Goal: Check status: Check status

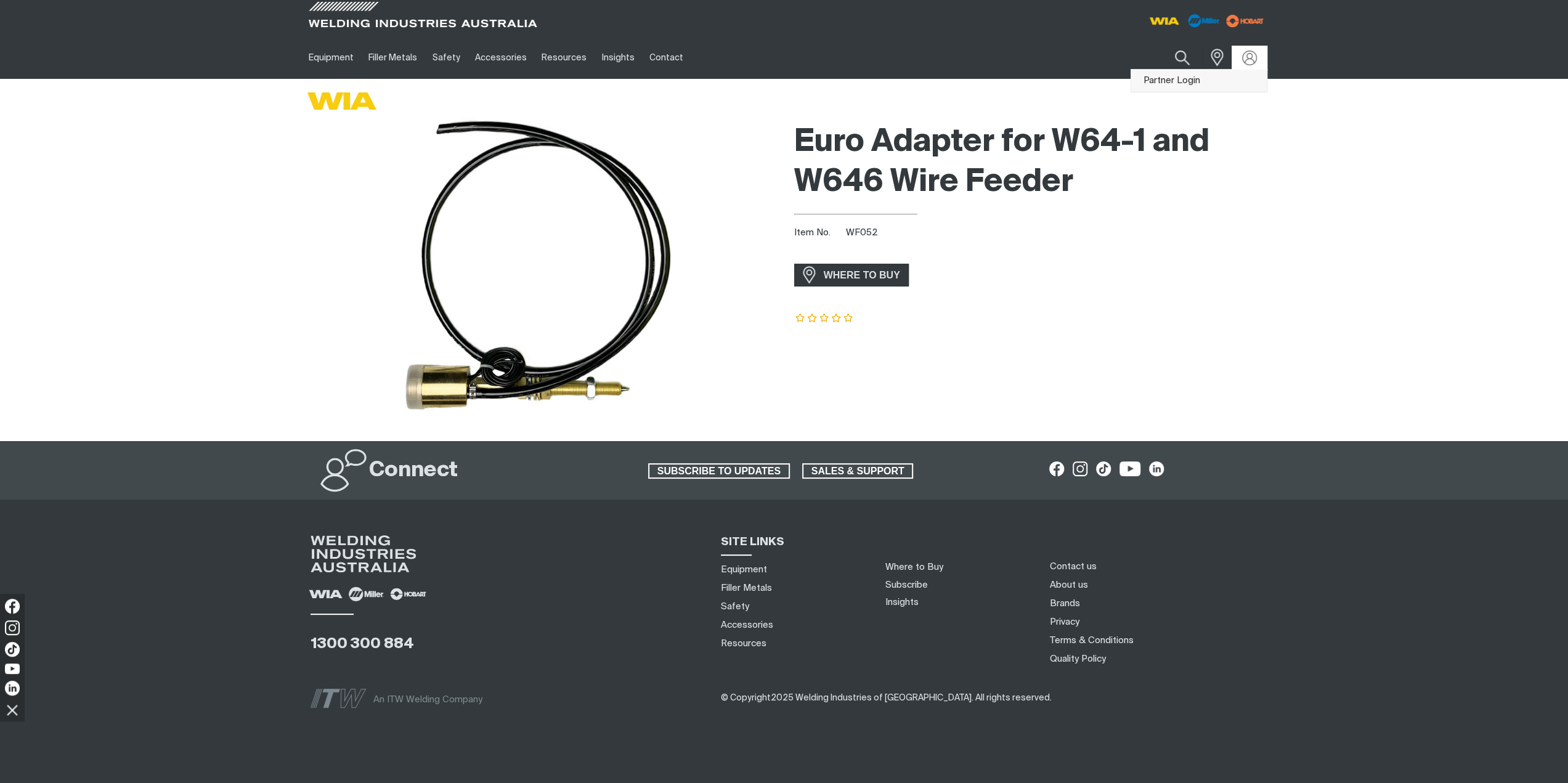
click at [1195, 87] on link "Partner Login" at bounding box center [1199, 81] width 136 height 23
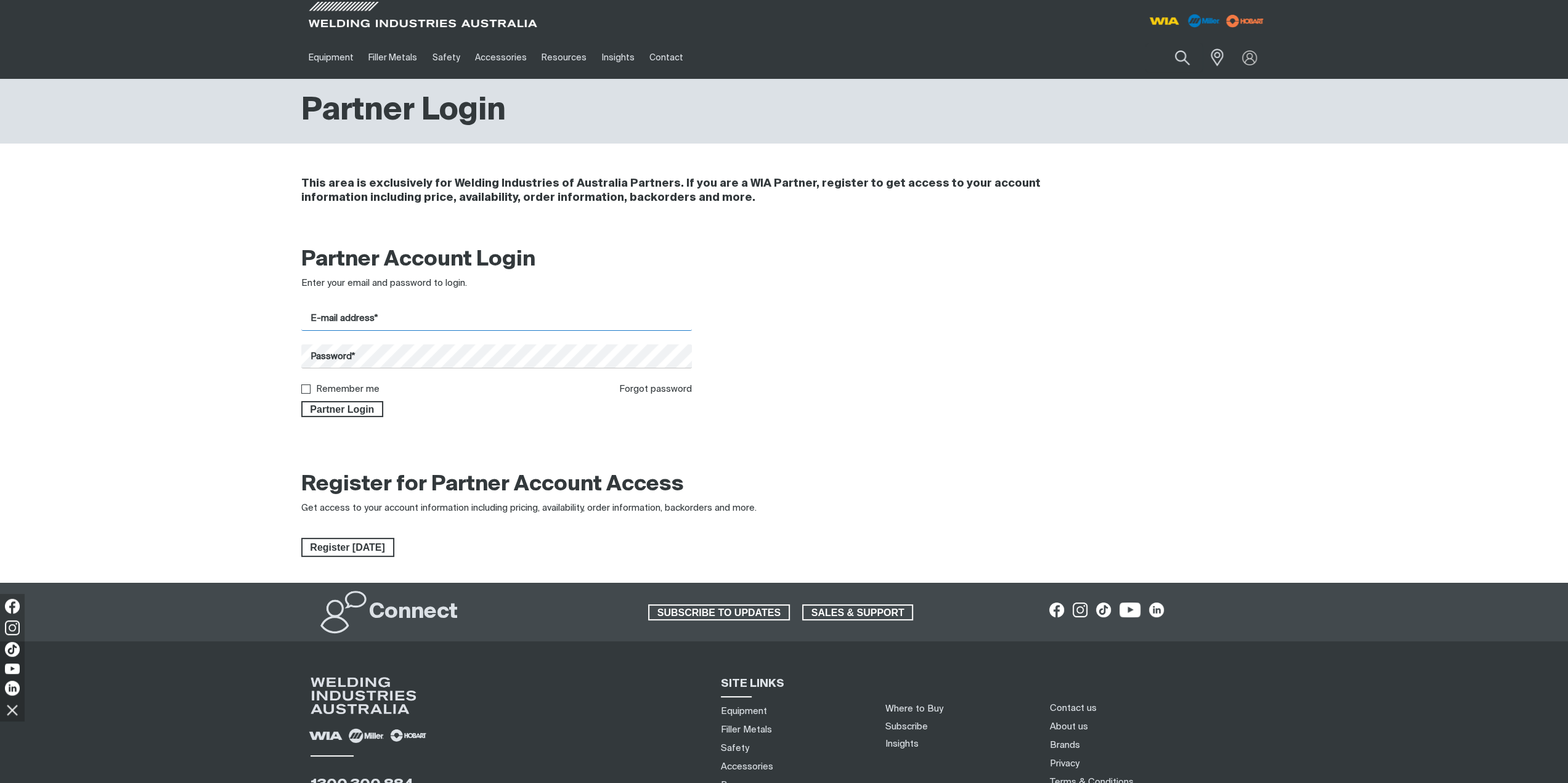
click at [573, 320] on input "E-mail address*" at bounding box center [496, 319] width 391 height 24
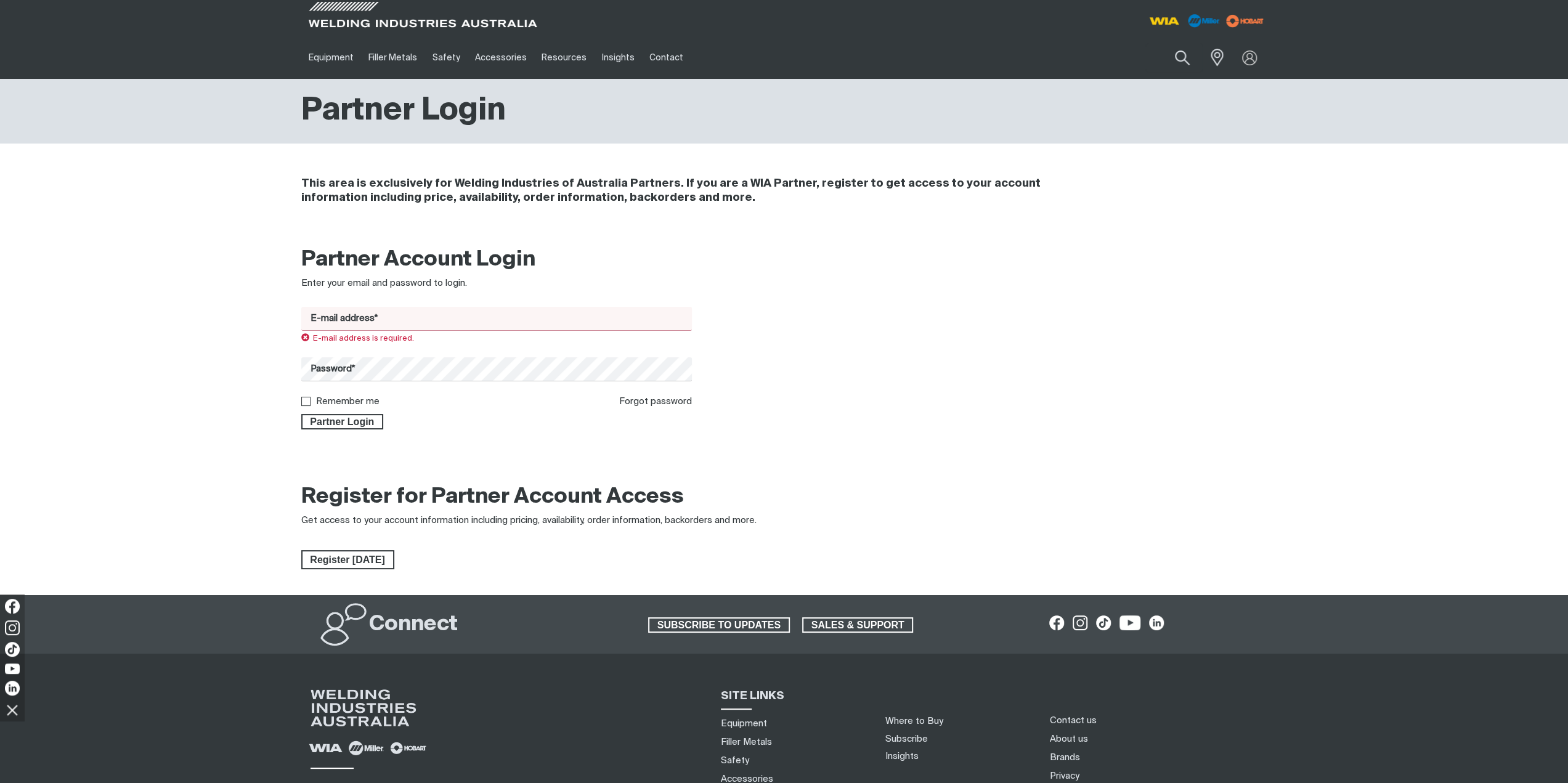
type input "[EMAIL_ADDRESS][DOMAIN_NAME]"
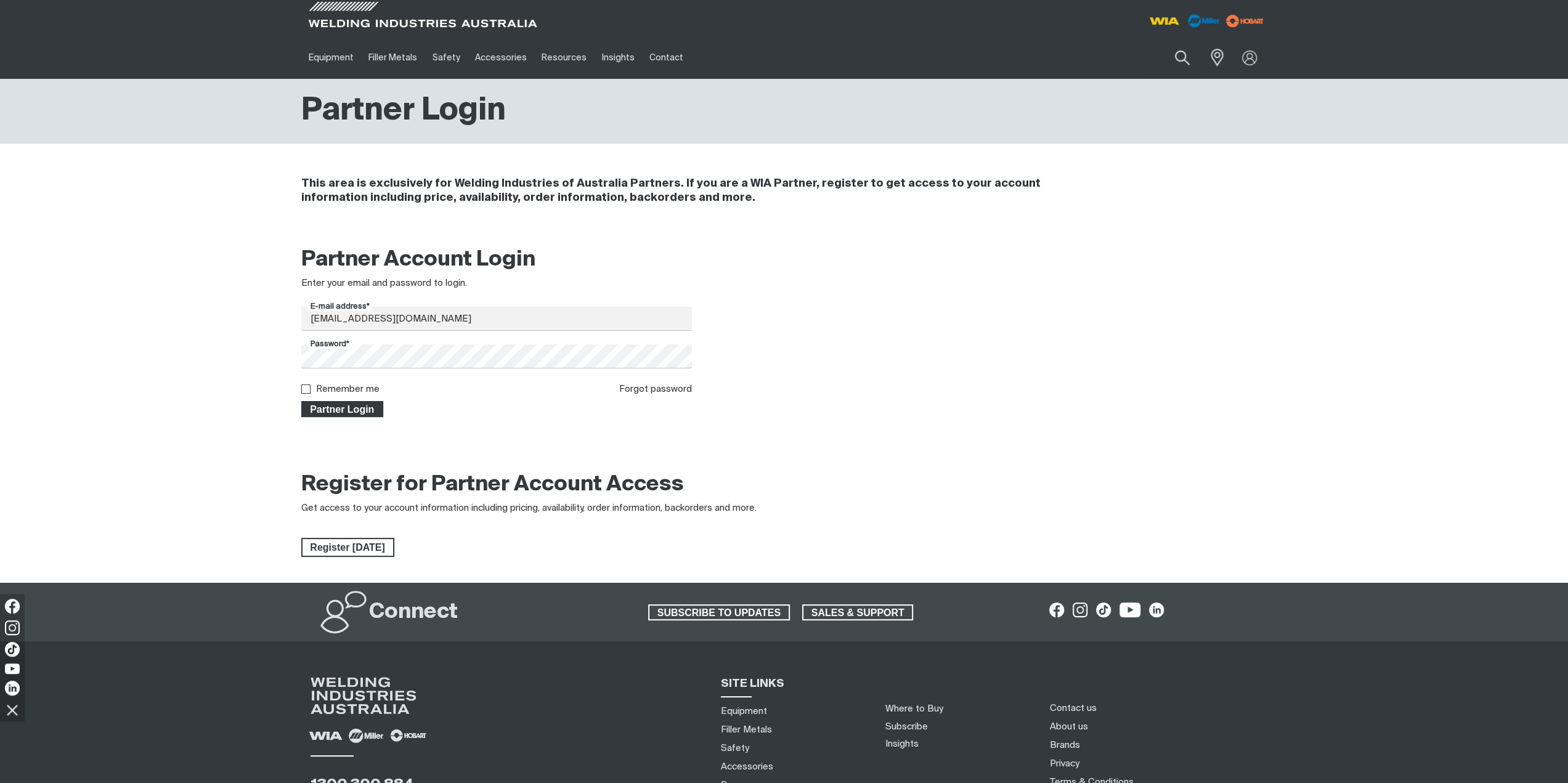
click at [326, 405] on span "Partner Login" at bounding box center [343, 409] width 80 height 16
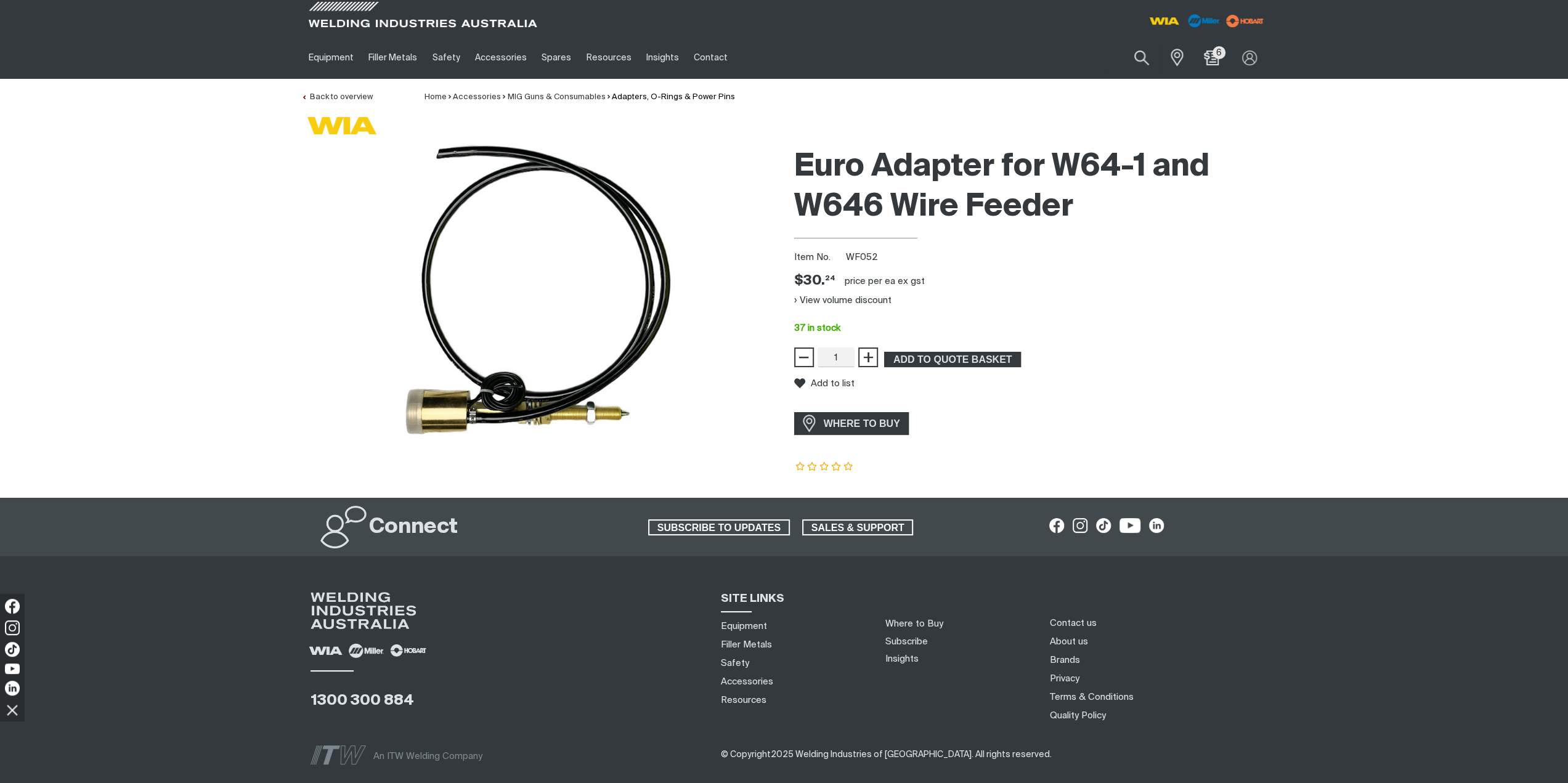
click at [1357, 269] on div "Euro Adapter for W64-1 and W646 Wire Feeder Item No. WF052 Price $30.24 $30. 24…" at bounding box center [784, 319] width 1568 height 357
drag, startPoint x: 1116, startPoint y: 54, endPoint x: 1139, endPoint y: 59, distance: 23.5
click at [1120, 53] on input "Search" at bounding box center [1133, 58] width 57 height 29
click at [1145, 59] on button "Search products" at bounding box center [1141, 58] width 50 height 35
click at [989, 60] on input "Search" at bounding box center [1067, 58] width 190 height 28
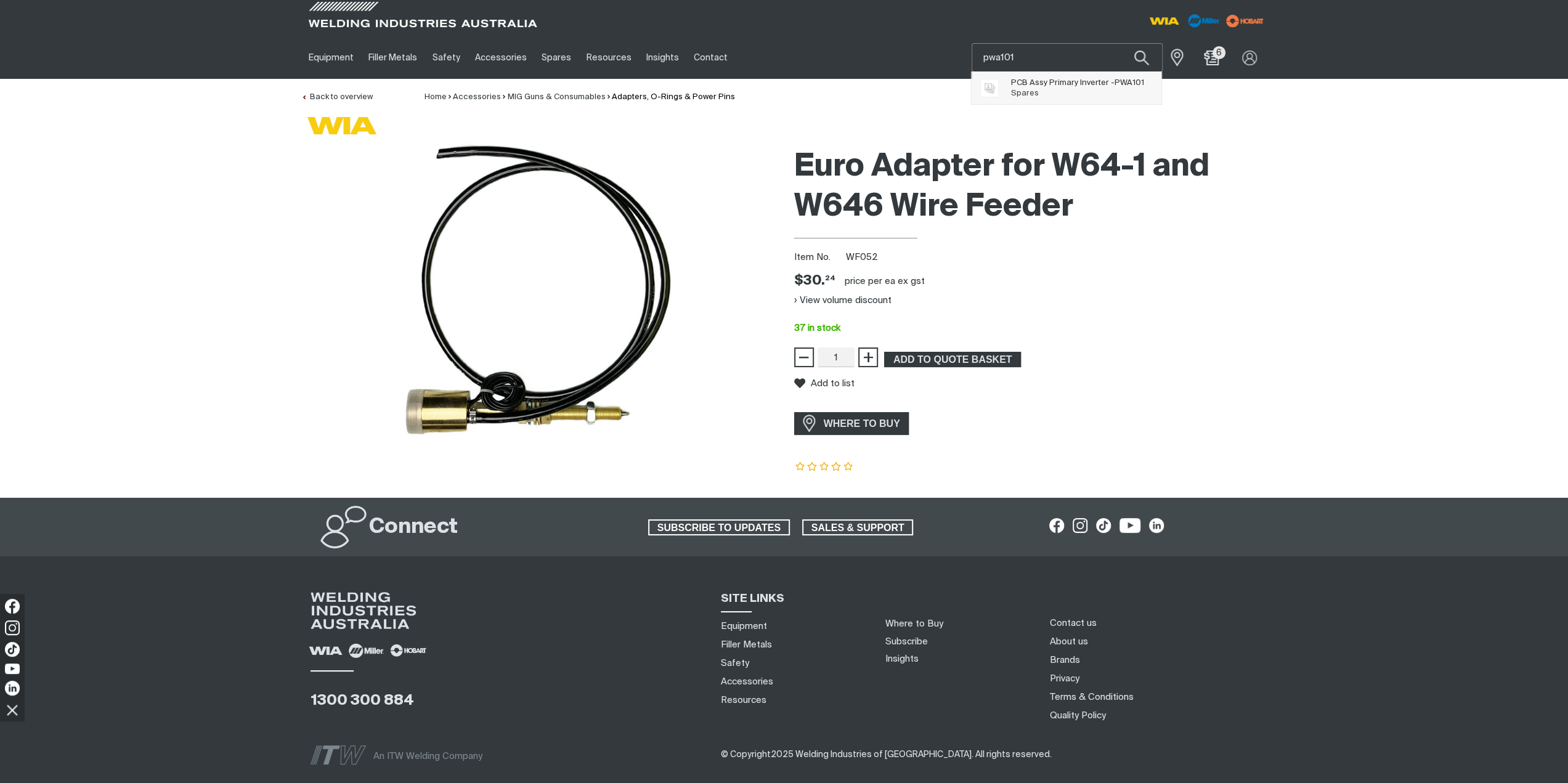
type input "pwa101"
click at [1090, 89] on span "PCB Assy Primary Inverter - PWA101 Spares" at bounding box center [1077, 88] width 133 height 24
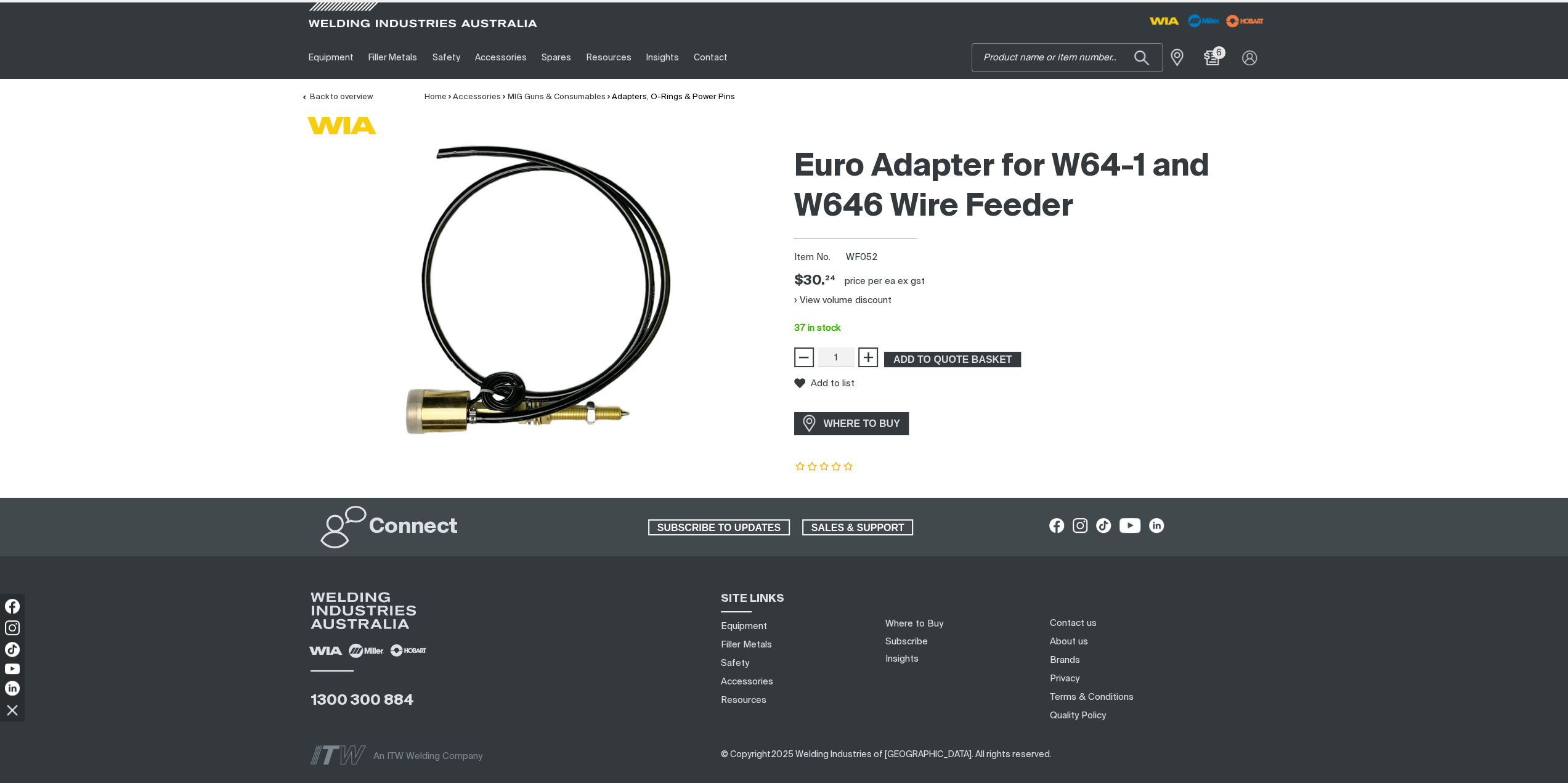
click at [1089, 44] on input "Search" at bounding box center [1067, 58] width 190 height 28
click at [1084, 59] on input "Search" at bounding box center [1067, 58] width 190 height 28
type input "pwa101"
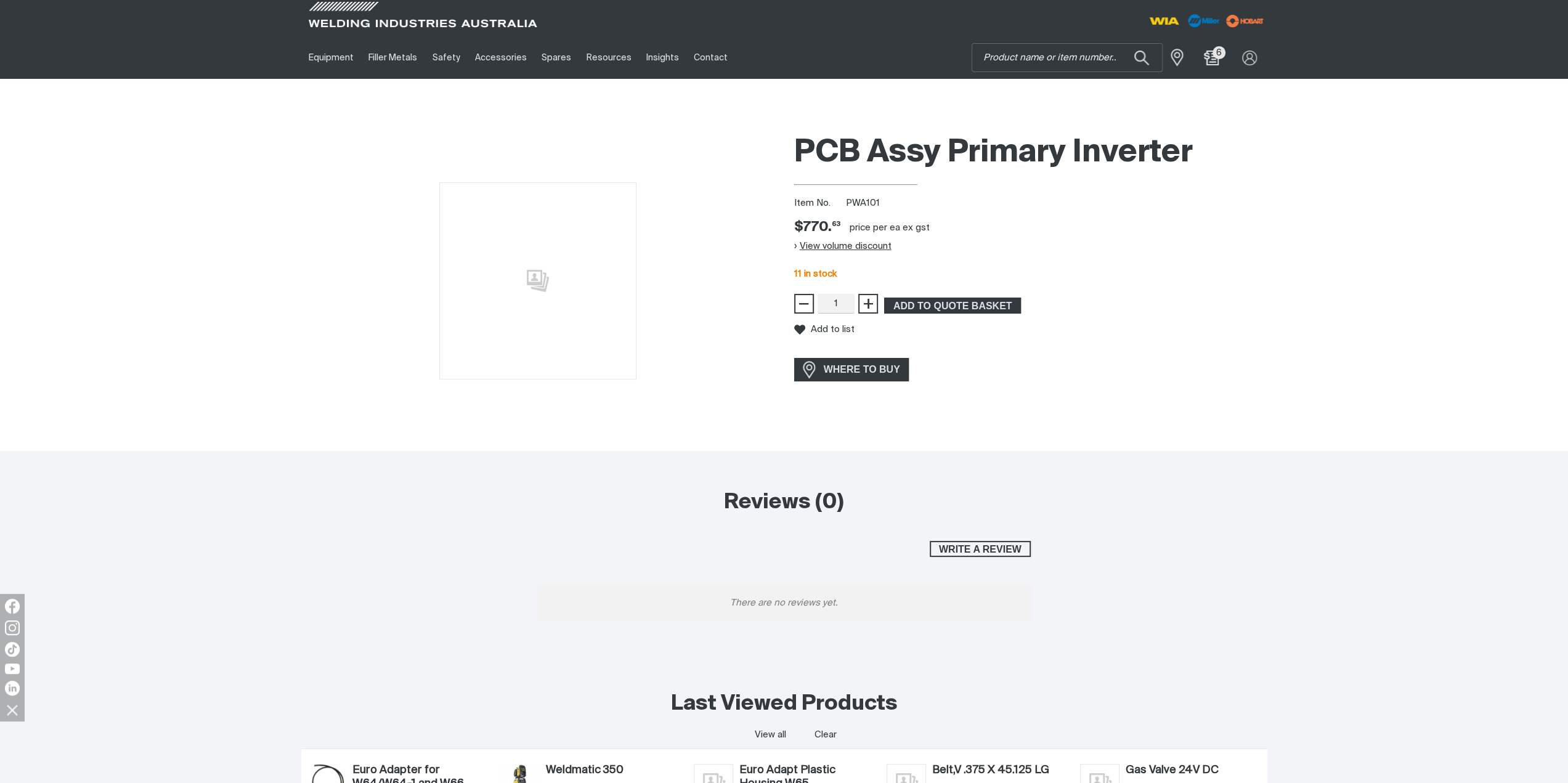
click at [868, 247] on button "View volume discount" at bounding box center [843, 247] width 98 height 20
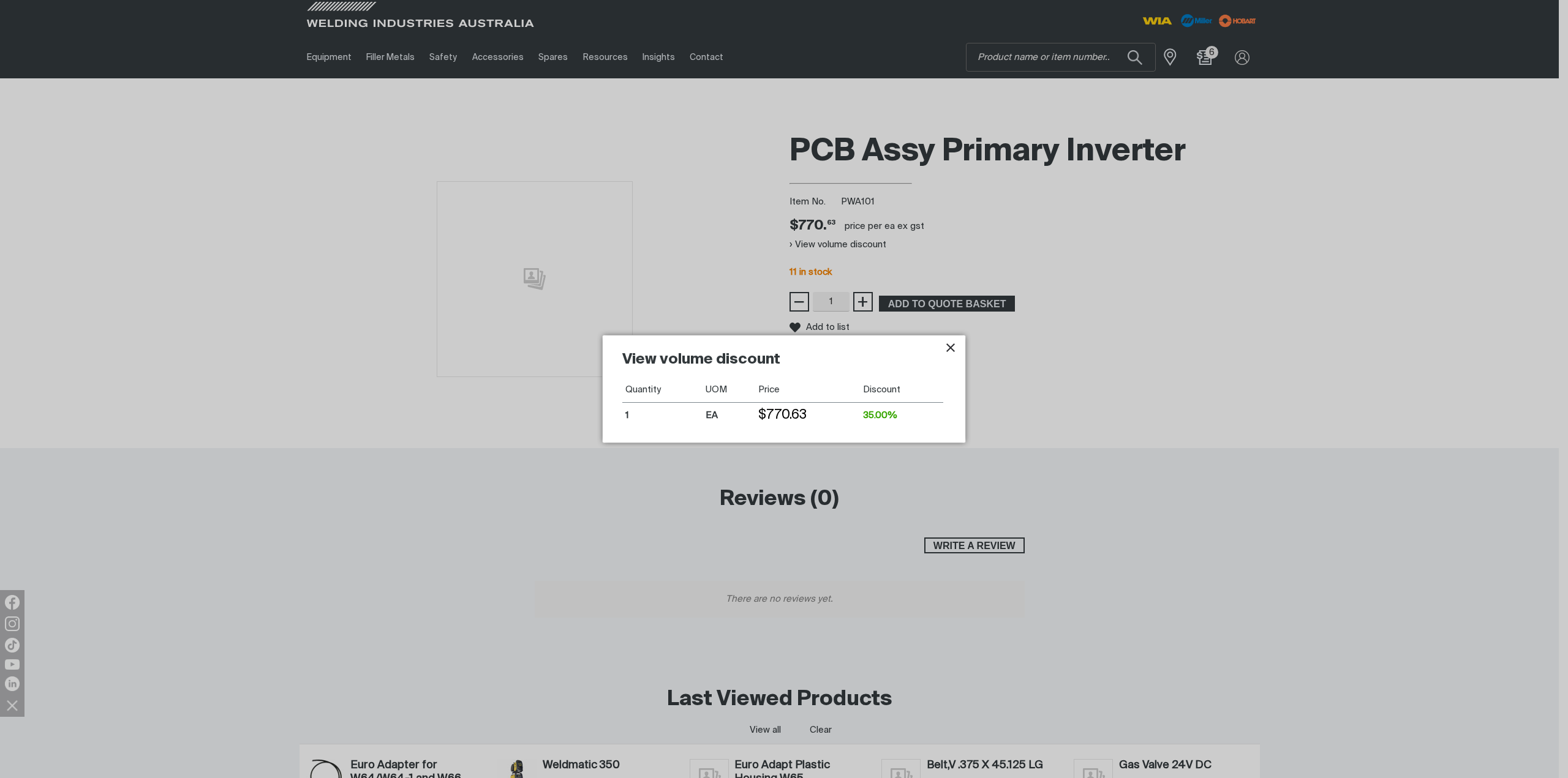
click at [947, 345] on icon "Close pop-up overlay" at bounding box center [951, 348] width 15 height 15
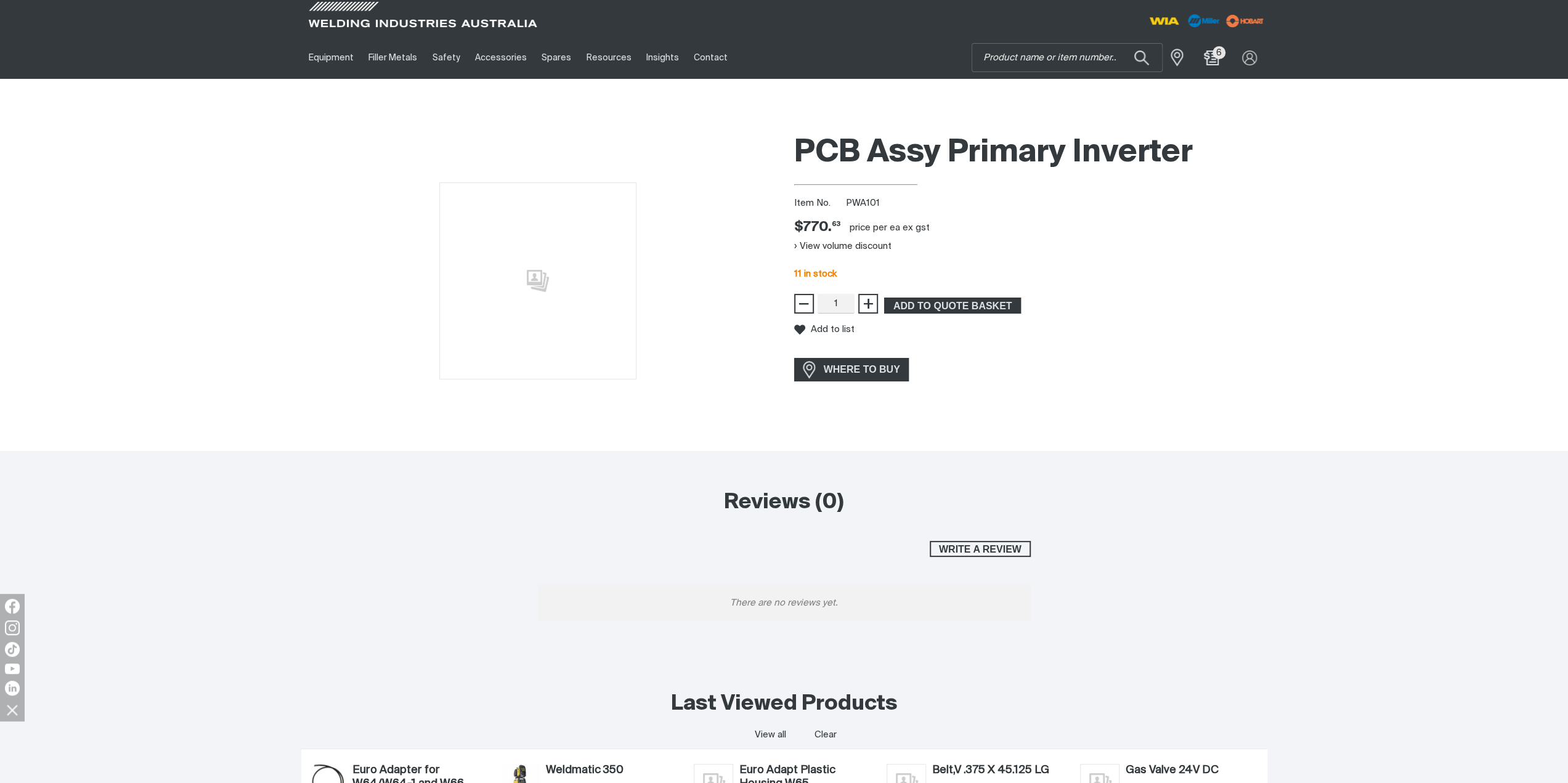
click at [1165, 321] on div "Add to list" at bounding box center [1030, 330] width 473 height 33
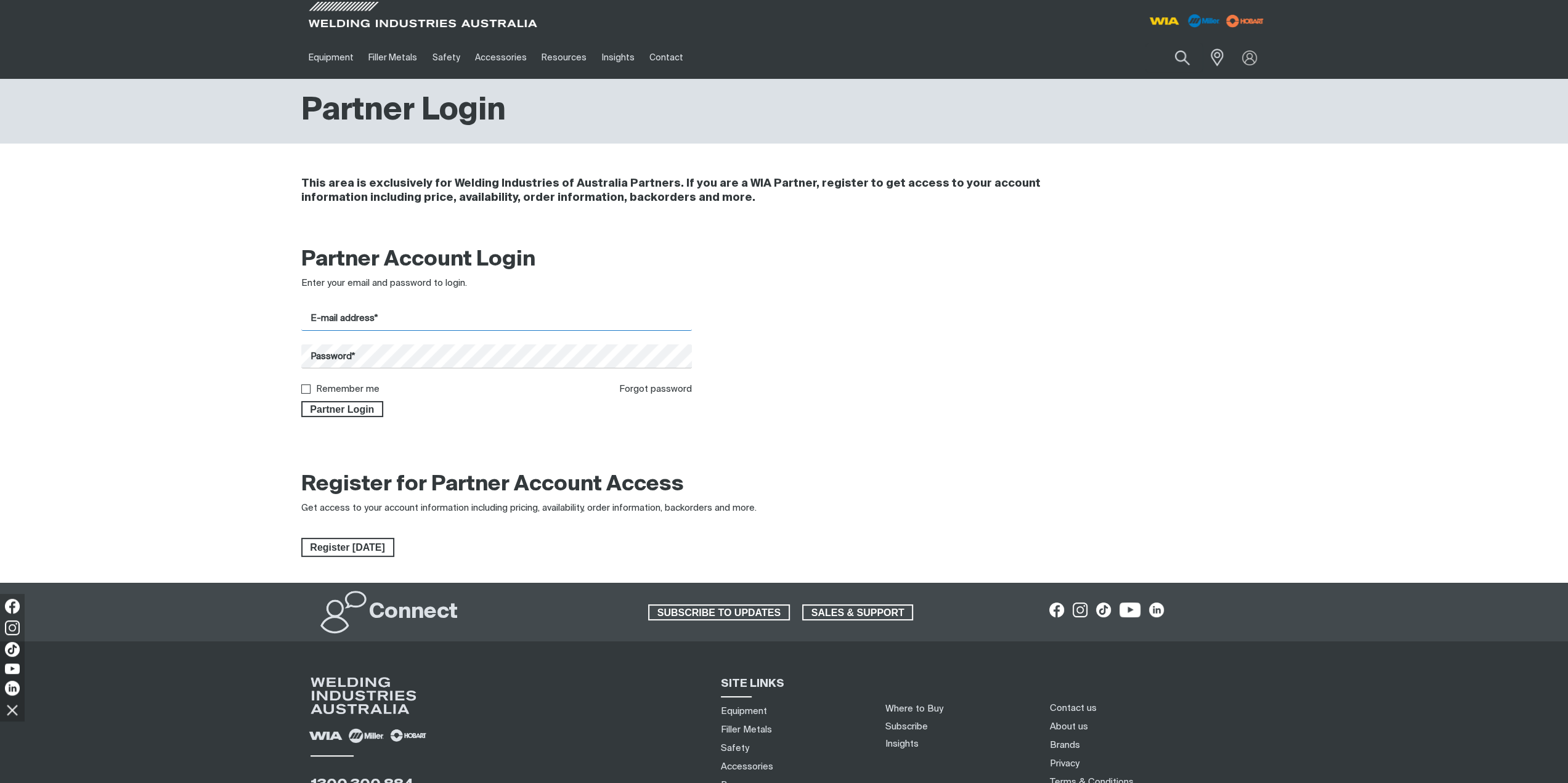
click at [355, 308] on input "E-mail address*" at bounding box center [496, 319] width 391 height 24
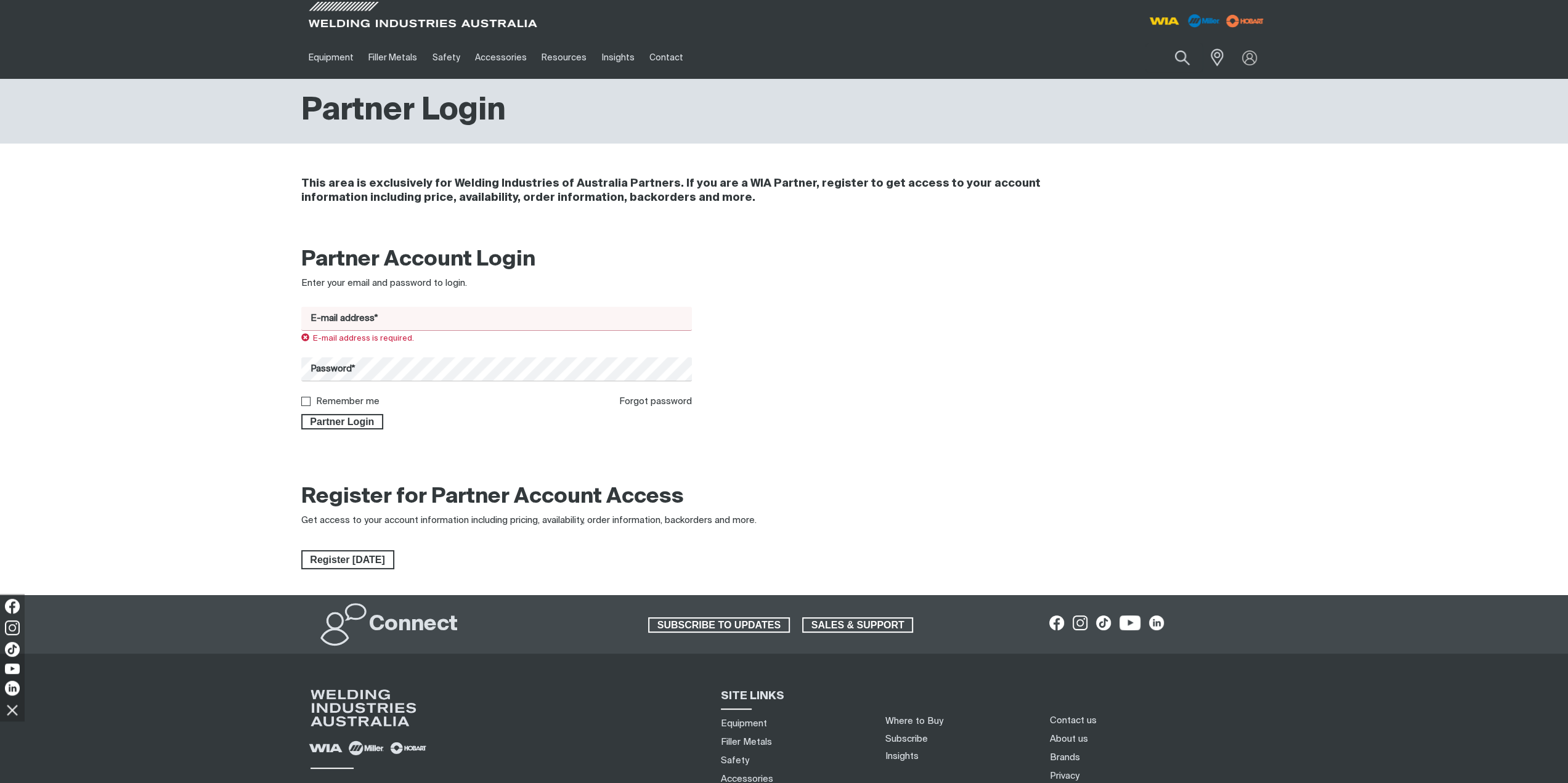
type input "[EMAIL_ADDRESS][DOMAIN_NAME]"
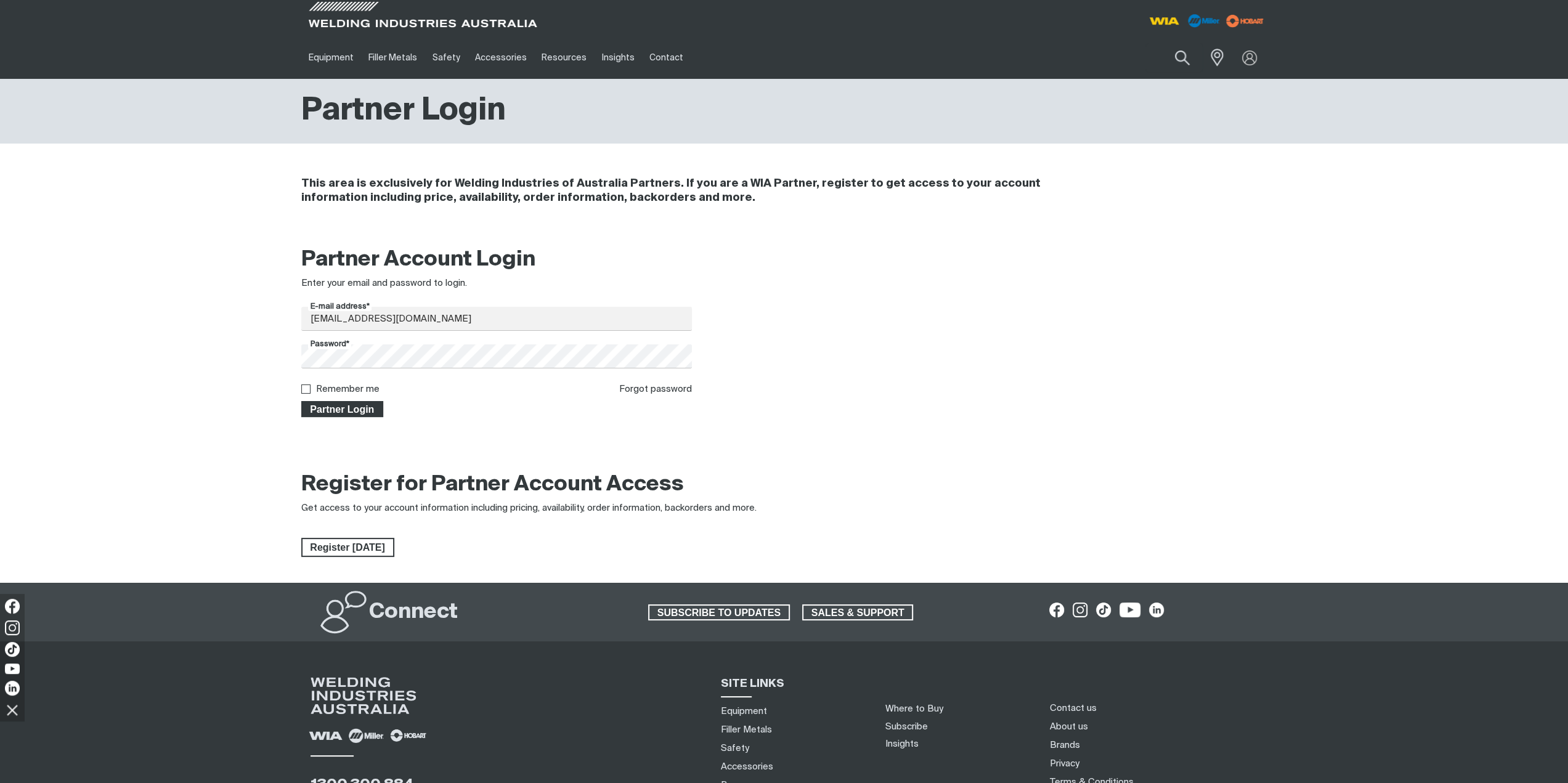
click at [335, 414] on span "Partner Login" at bounding box center [343, 409] width 80 height 16
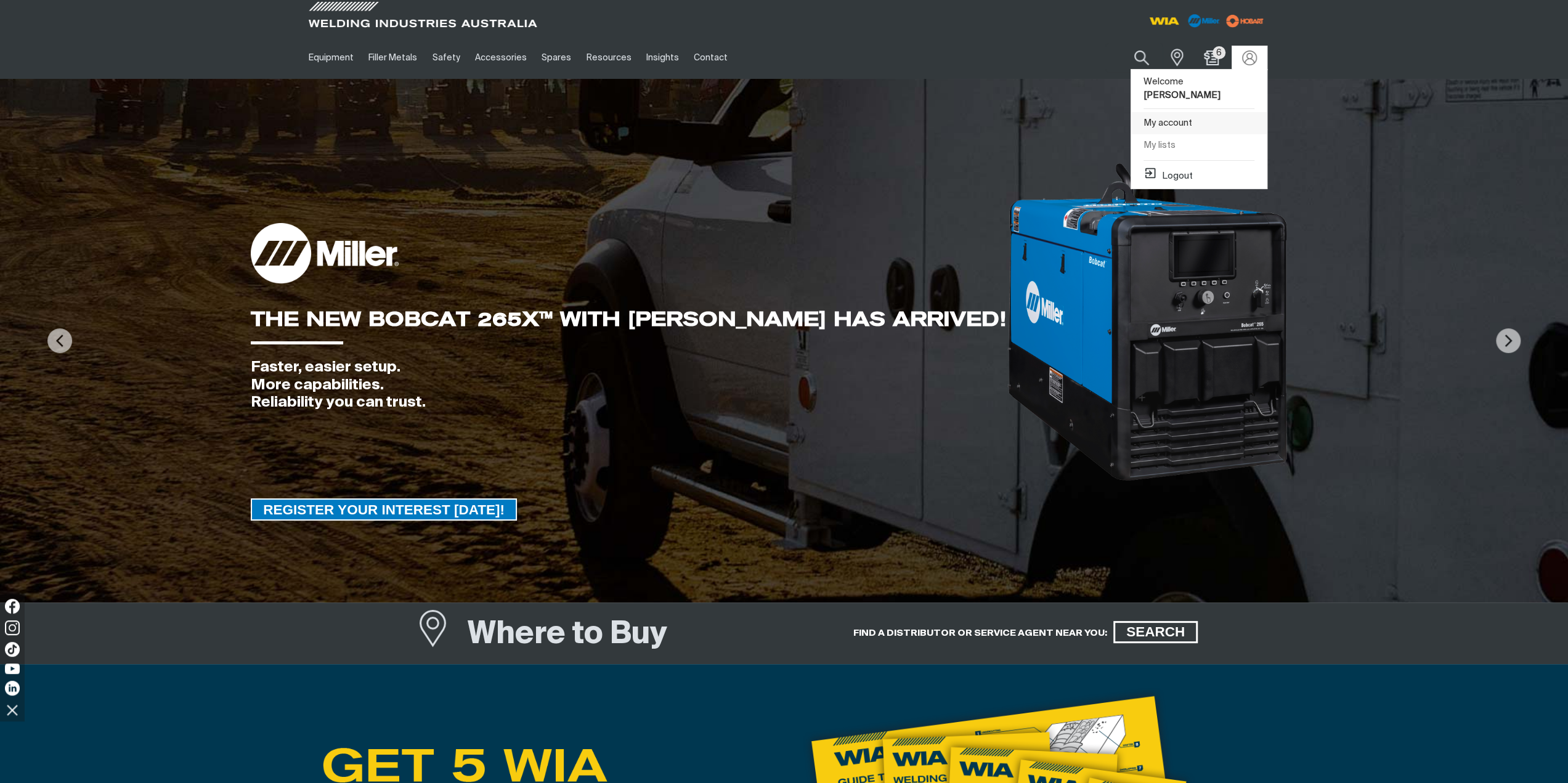
click at [1214, 118] on link "My account" at bounding box center [1199, 124] width 136 height 23
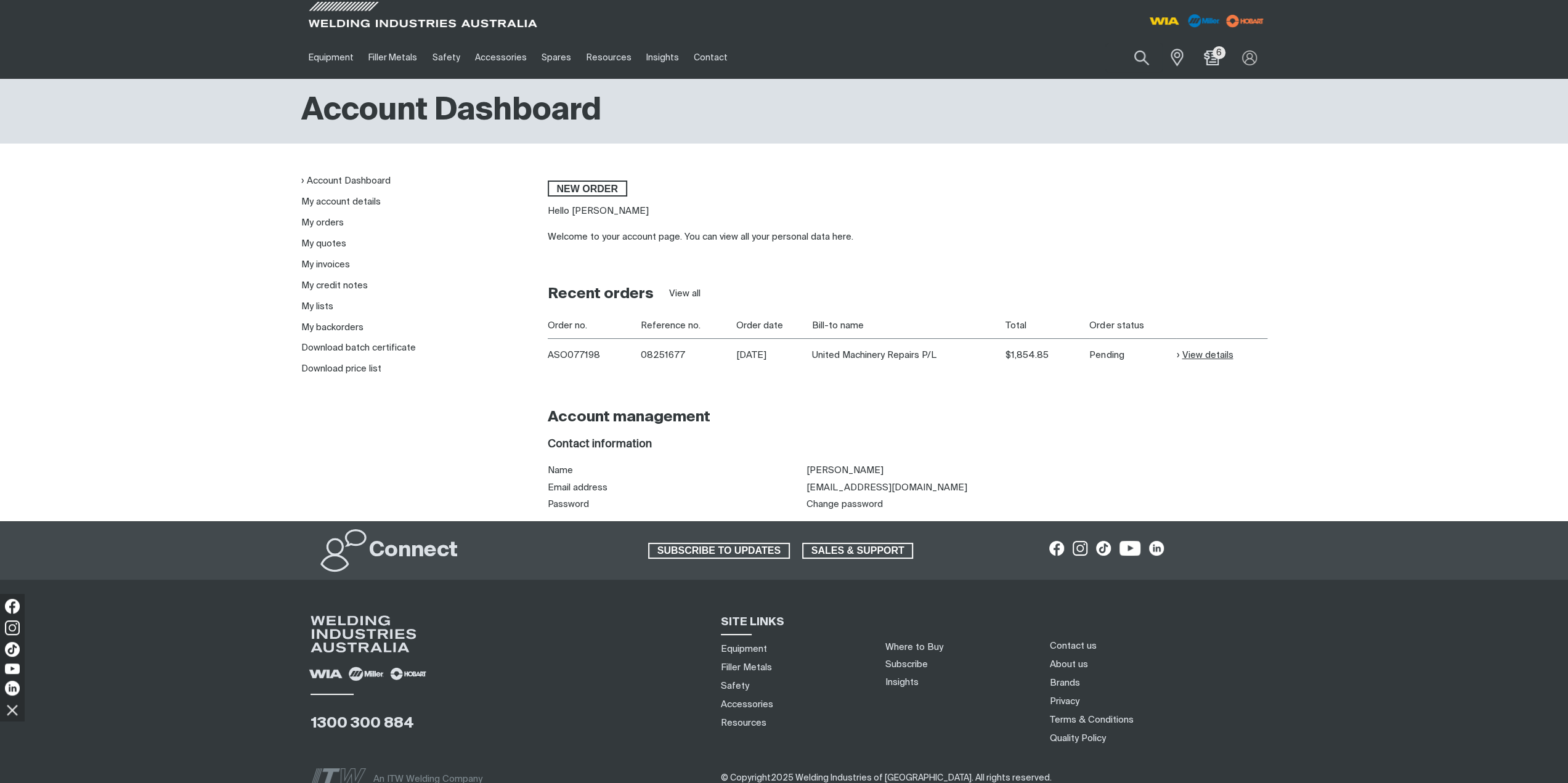
click at [1198, 350] on link "View details" at bounding box center [1204, 355] width 57 height 14
